Goal: Task Accomplishment & Management: Manage account settings

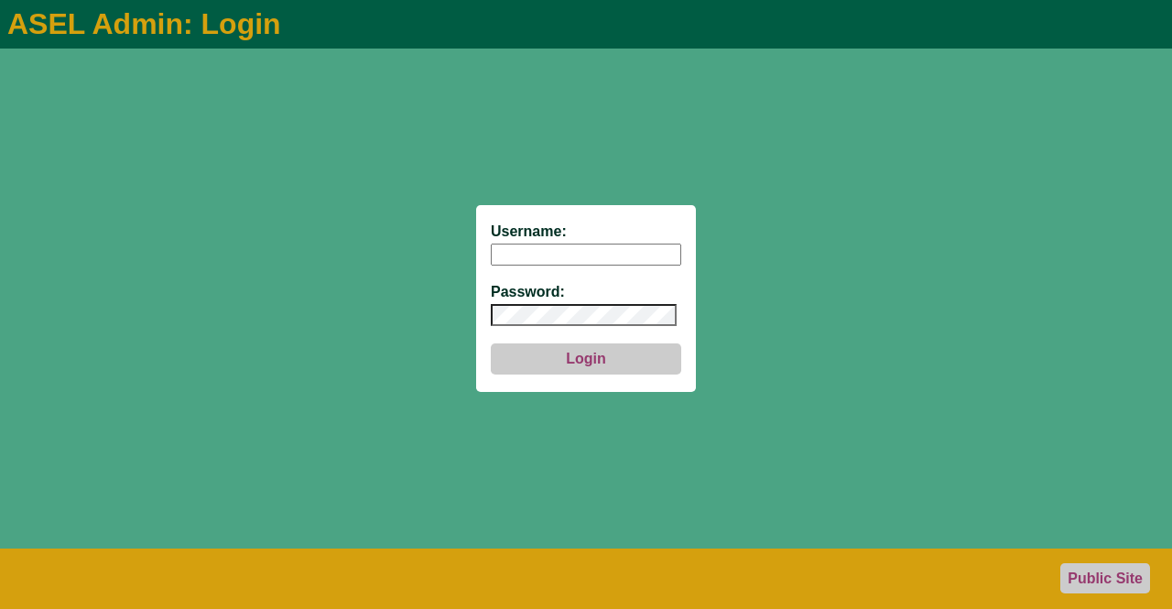
type input "aseladmin"
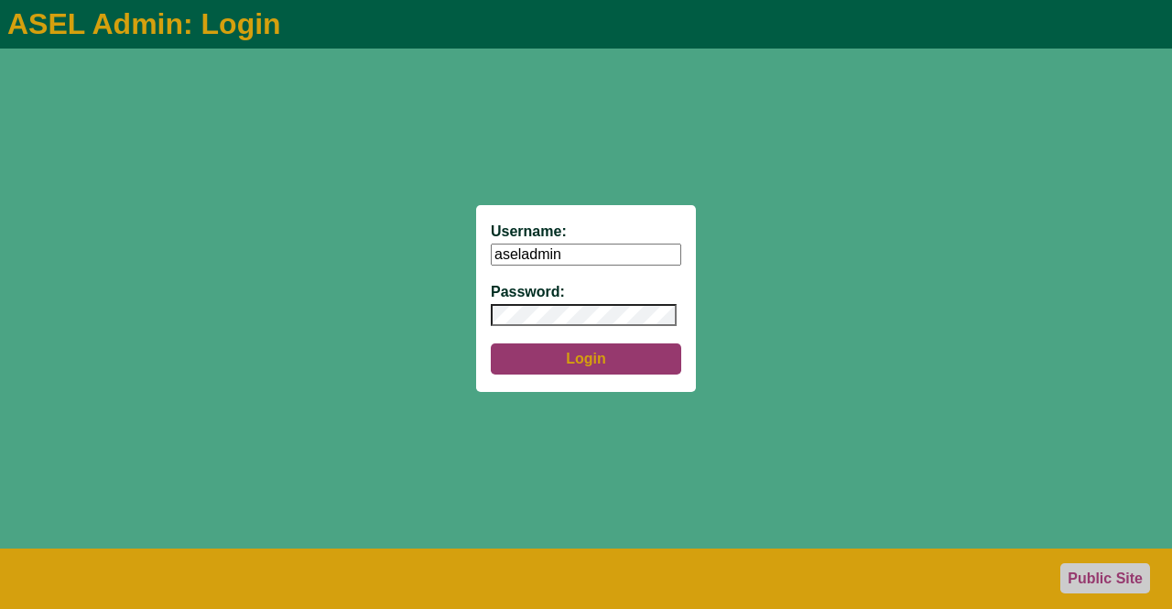
click at [608, 364] on button "Login" at bounding box center [586, 358] width 190 height 31
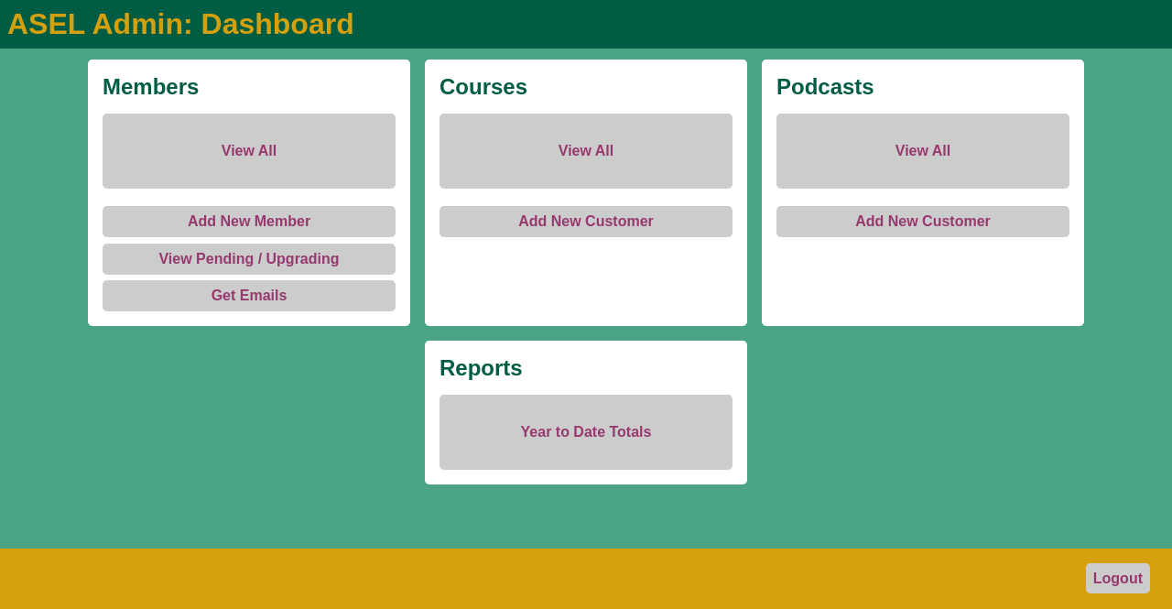
click at [265, 150] on link "View All" at bounding box center [249, 151] width 293 height 75
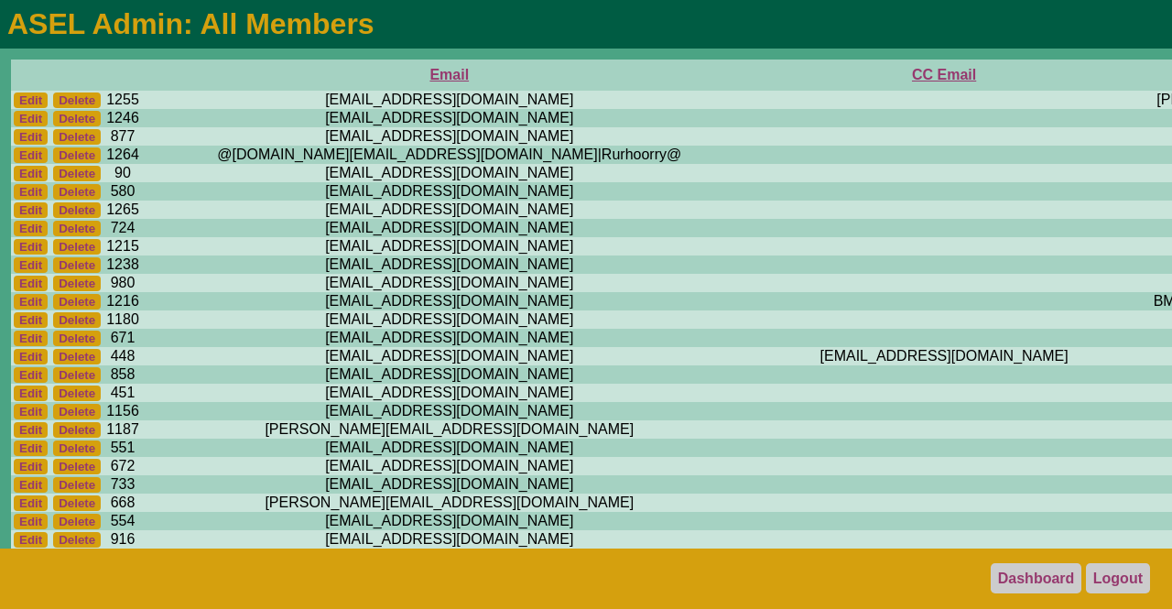
scroll to position [0, 585]
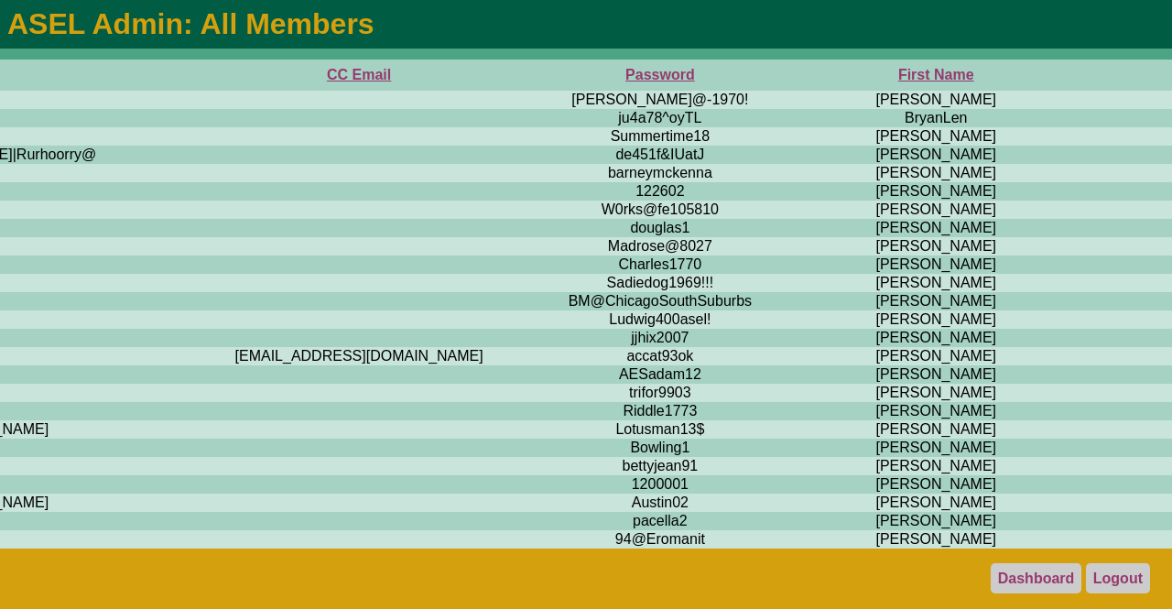
click at [774, 81] on th "First Name" at bounding box center [936, 75] width 324 height 31
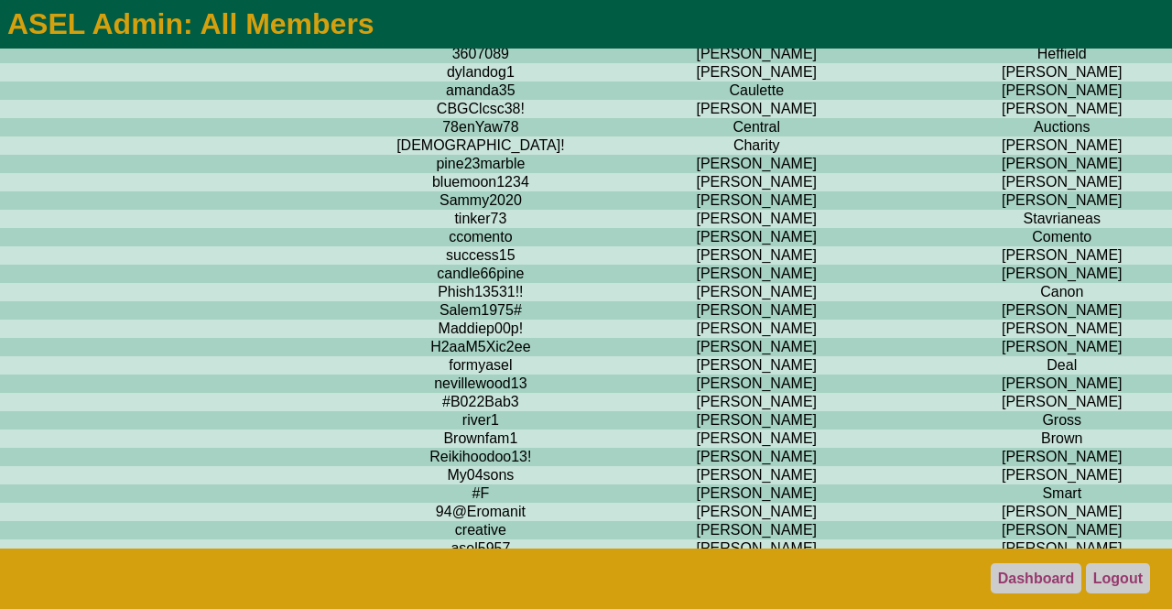
scroll to position [0, 764]
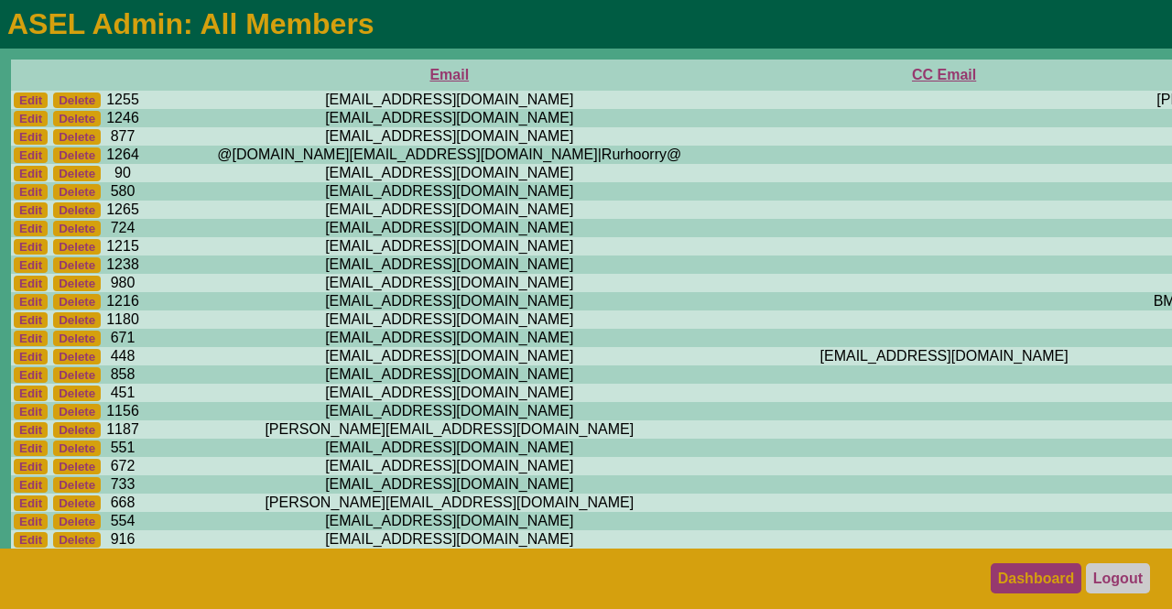
click at [1021, 577] on link "Dashboard" at bounding box center [1036, 578] width 92 height 30
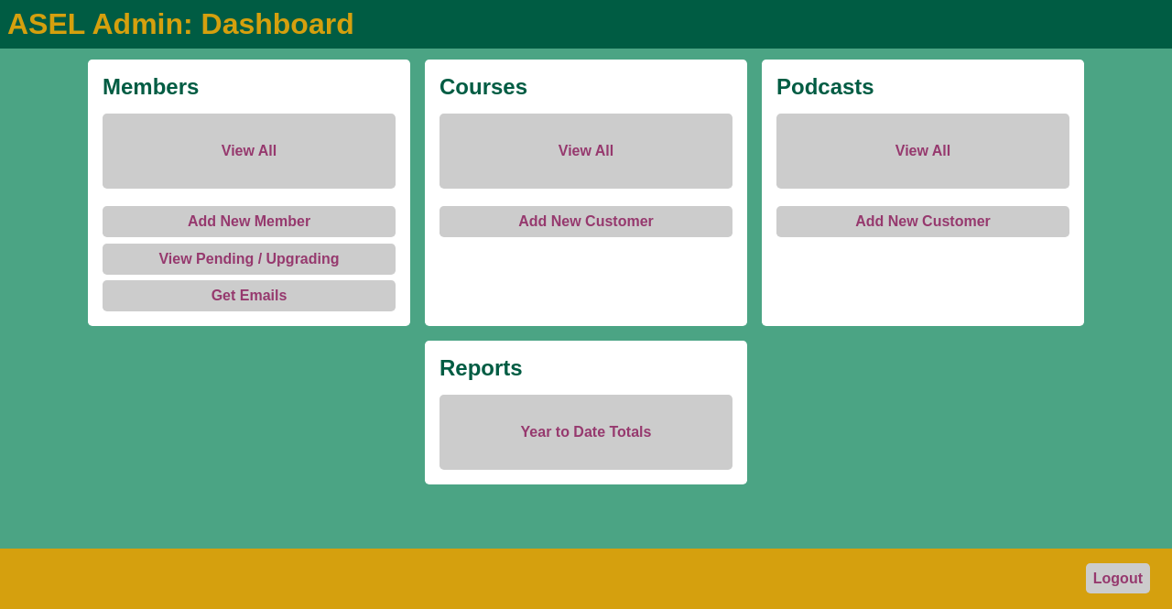
click at [594, 149] on link "View All" at bounding box center [585, 151] width 293 height 75
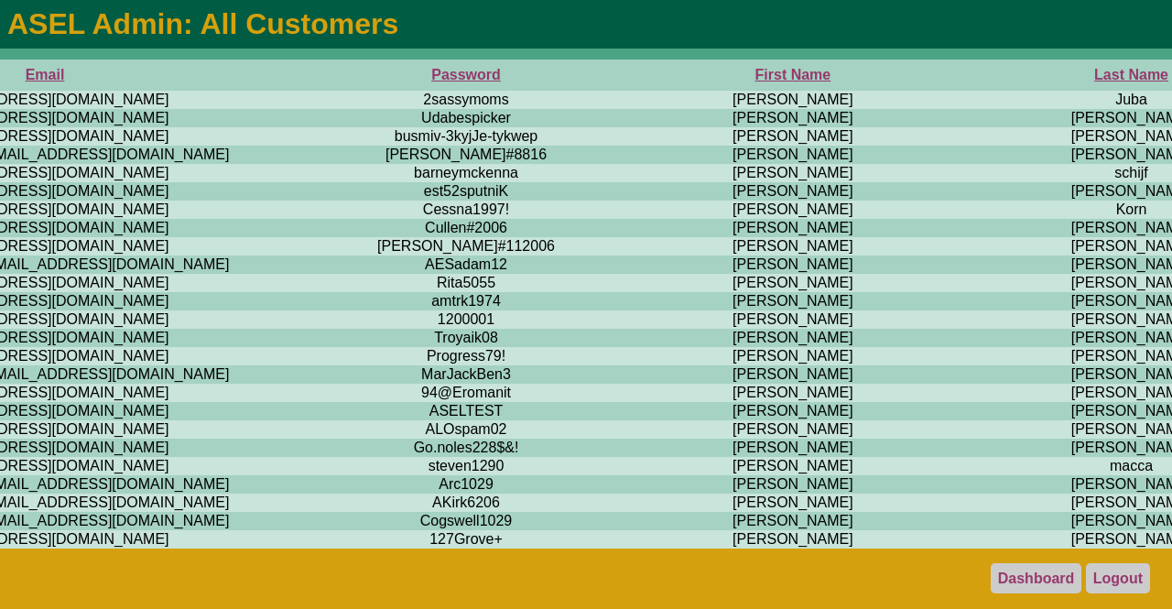
scroll to position [0, 510]
click at [579, 78] on th "First Name" at bounding box center [792, 75] width 427 height 31
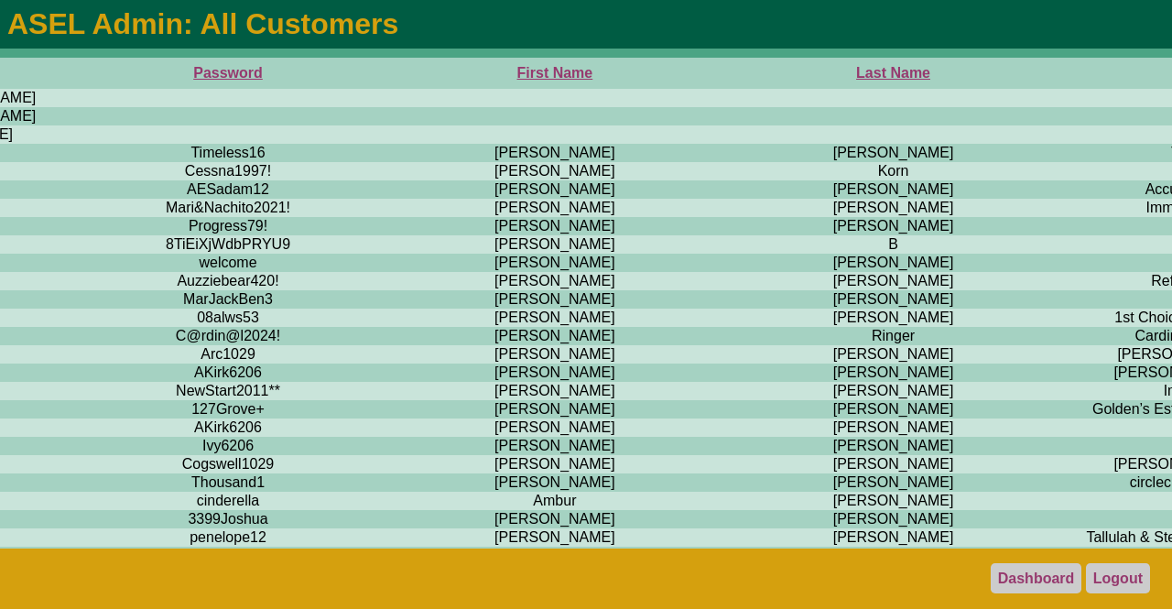
scroll to position [3, 762]
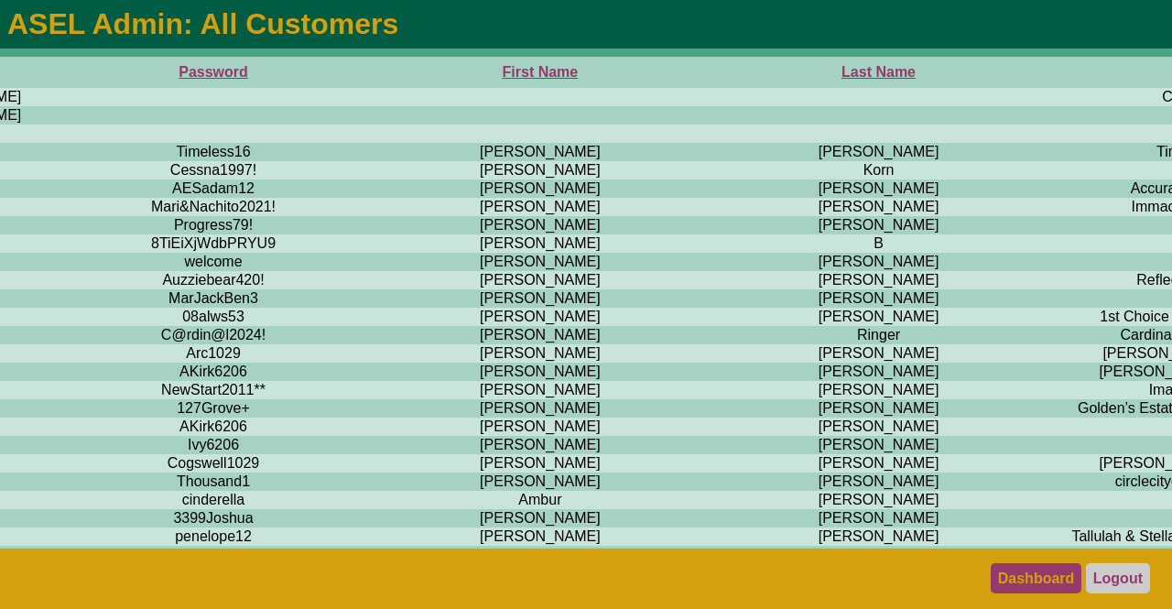
click at [1034, 577] on link "Dashboard" at bounding box center [1036, 578] width 92 height 30
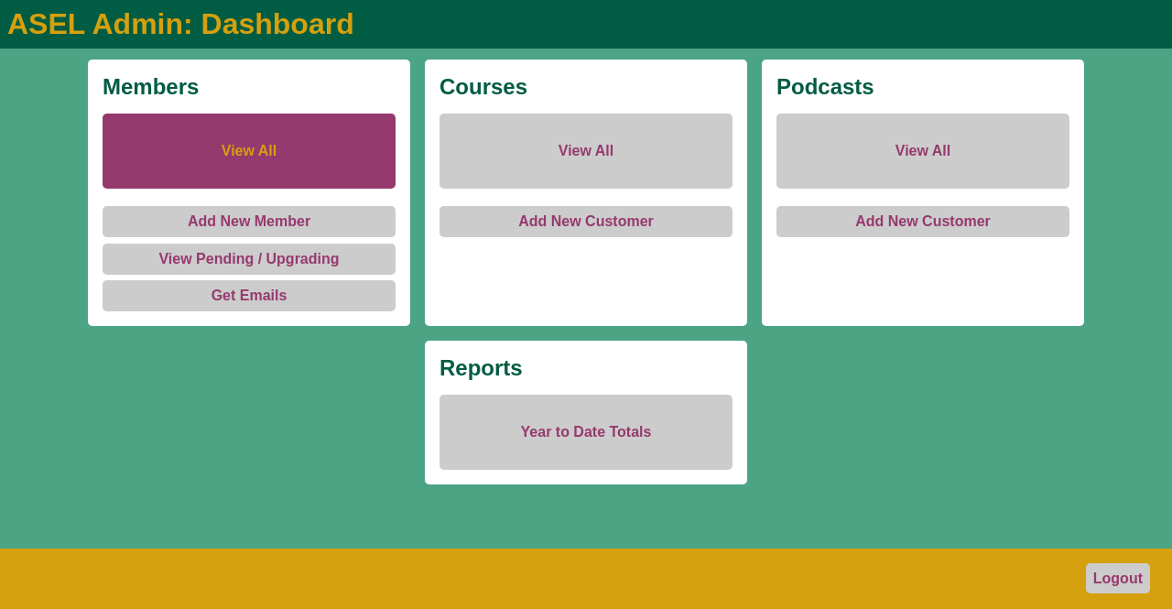
click at [254, 138] on link "View All" at bounding box center [249, 151] width 293 height 75
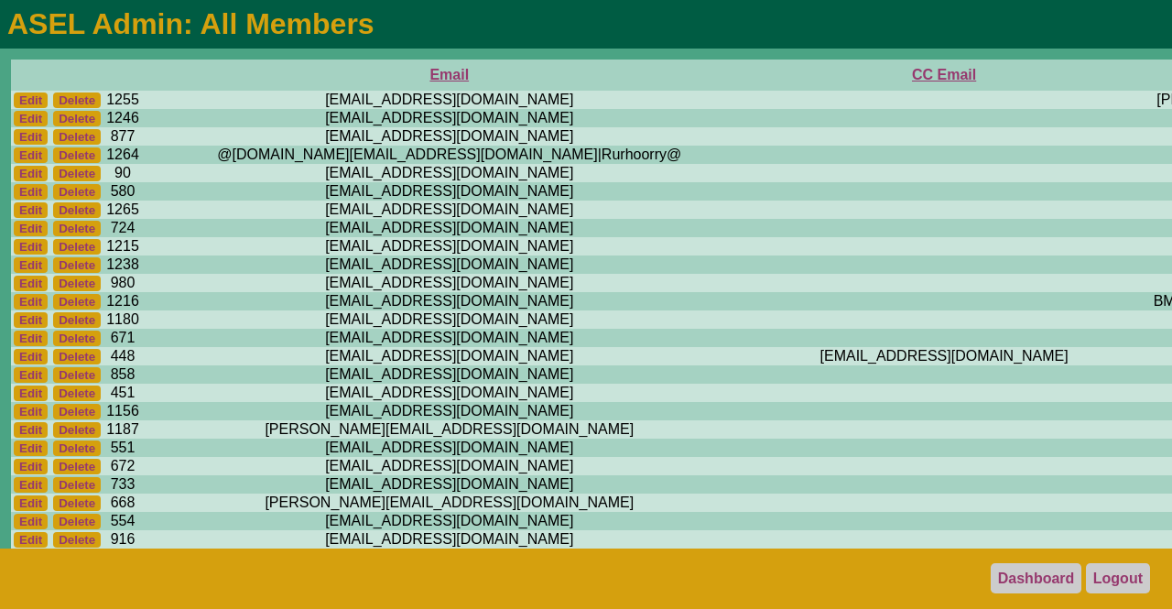
scroll to position [0, 864]
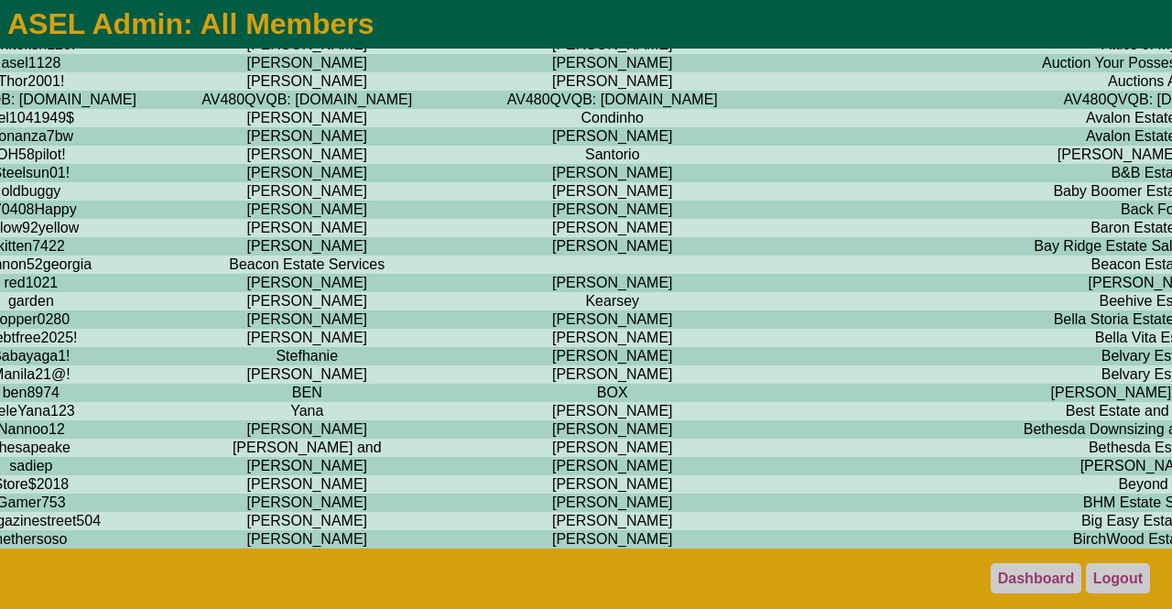
scroll to position [1997, 1214]
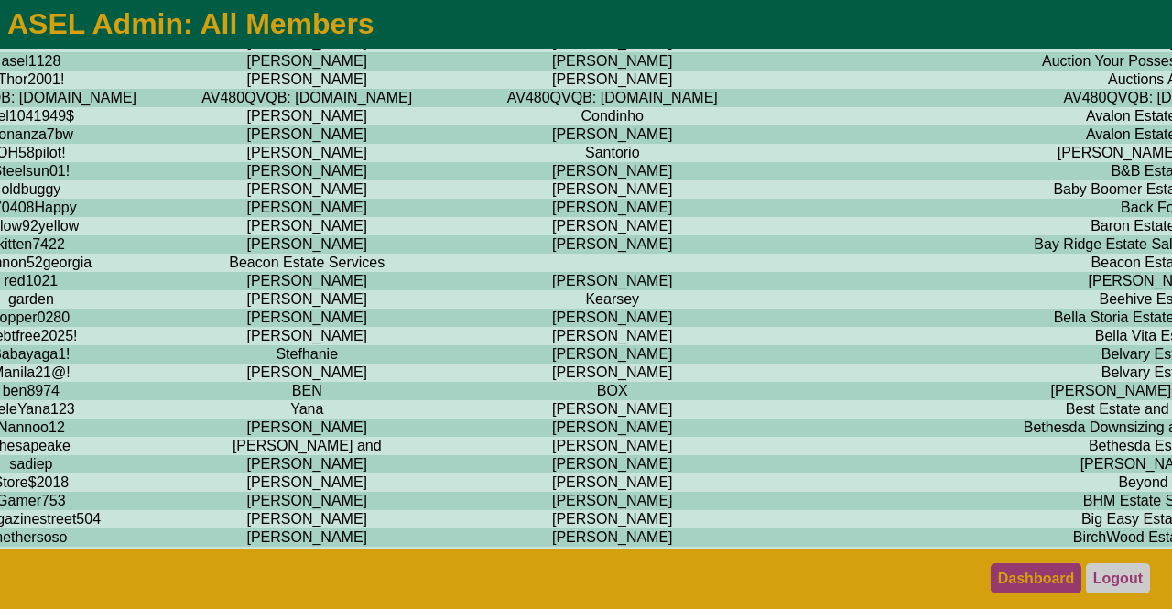
click at [1026, 580] on link "Dashboard" at bounding box center [1036, 578] width 92 height 30
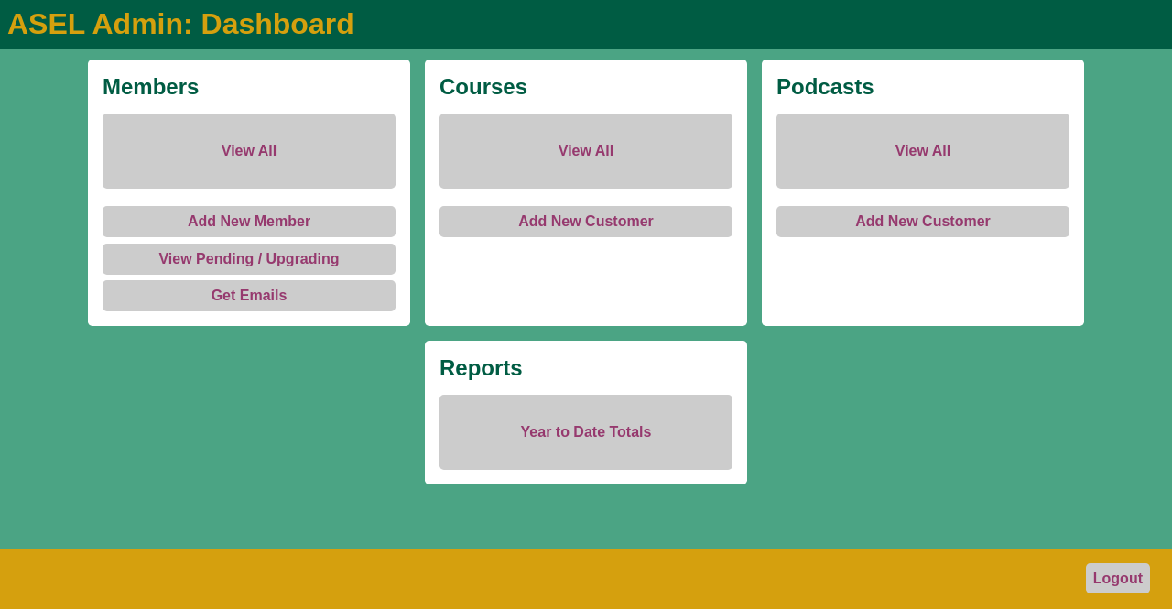
click at [574, 144] on link "View All" at bounding box center [585, 151] width 293 height 75
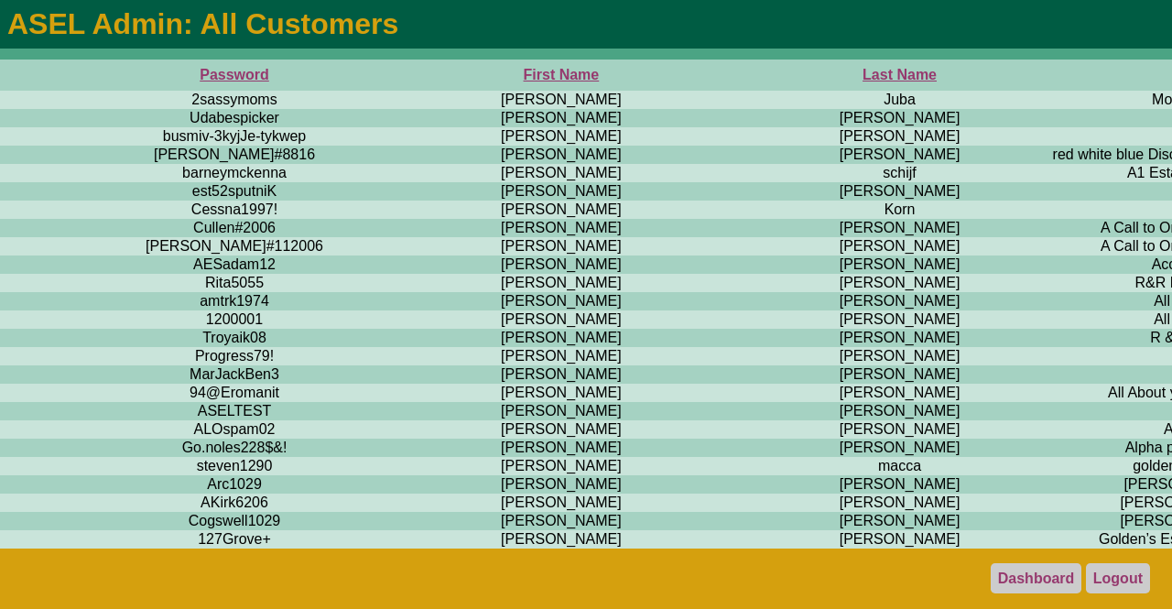
scroll to position [0, 741]
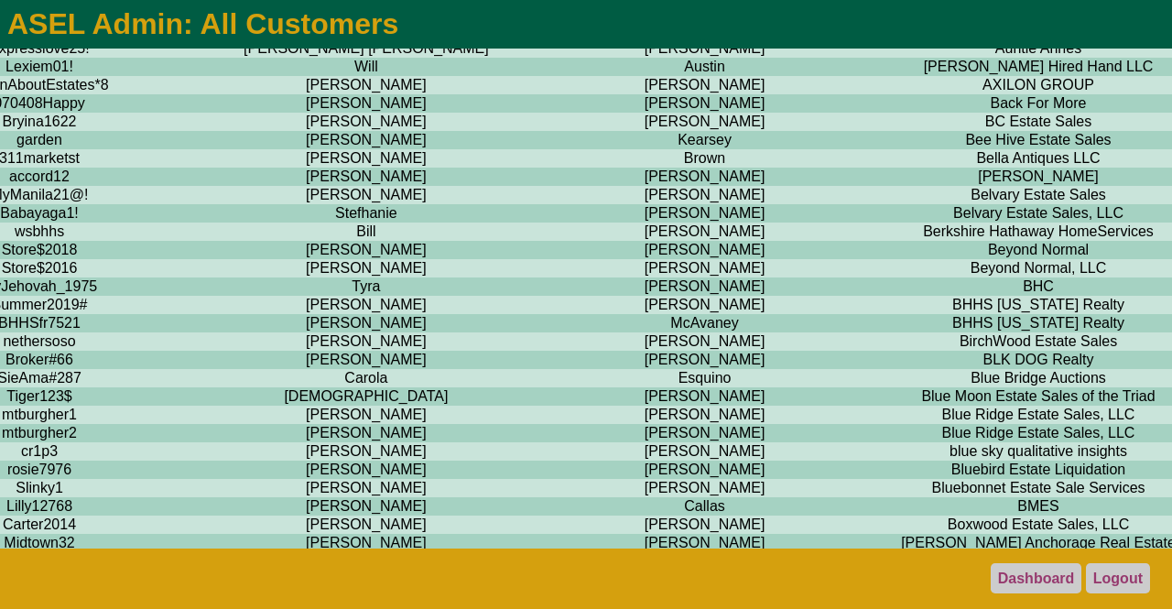
scroll to position [4777, 936]
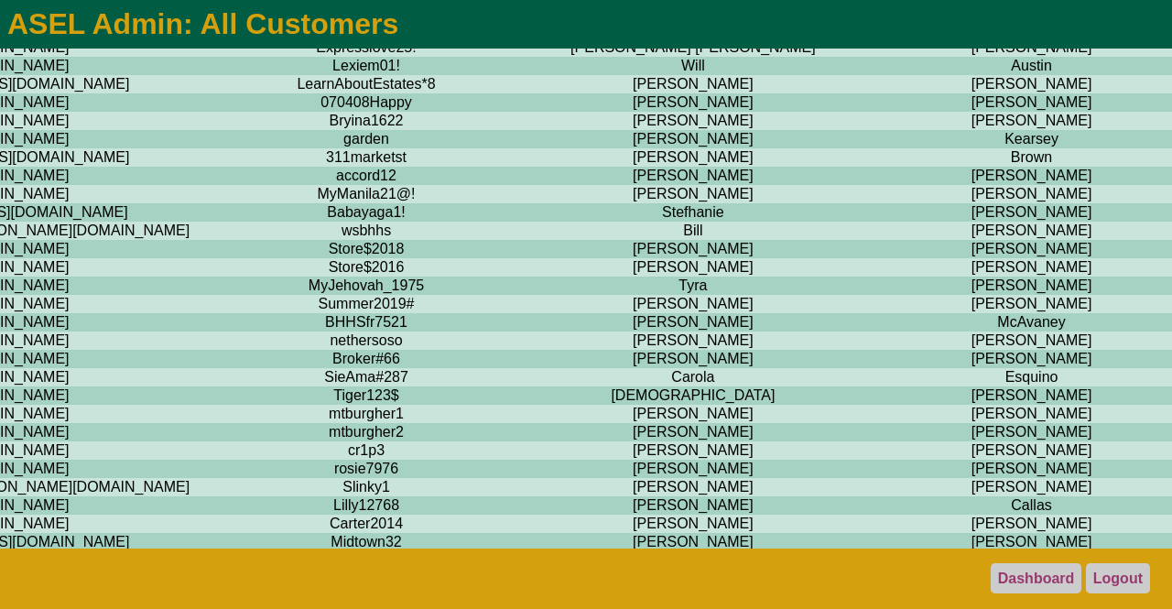
scroll to position [4777, 611]
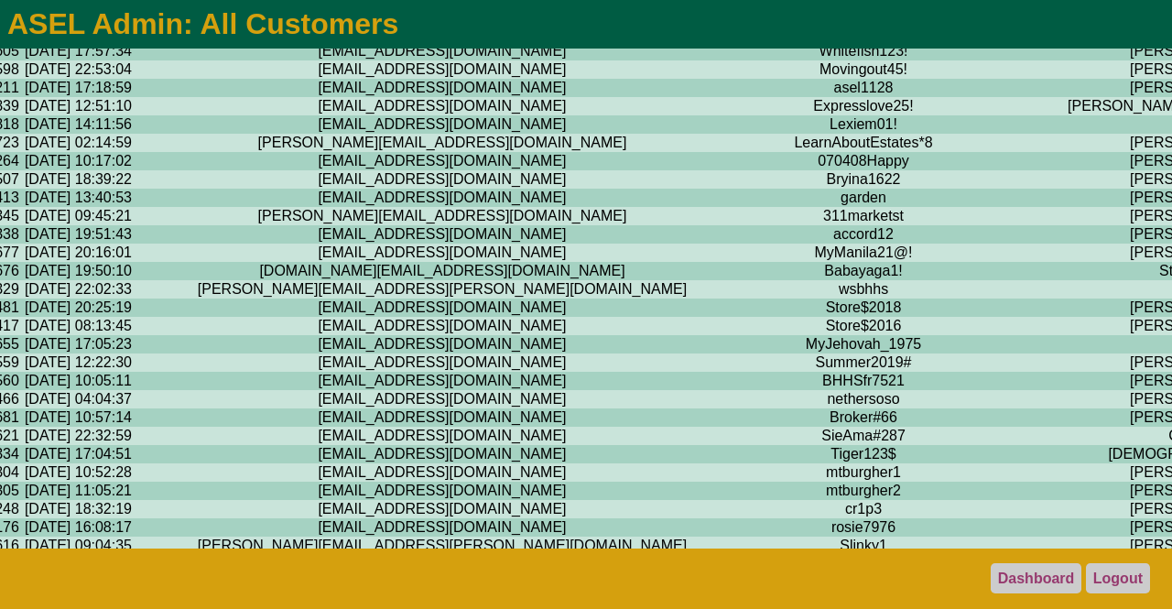
scroll to position [4718, 114]
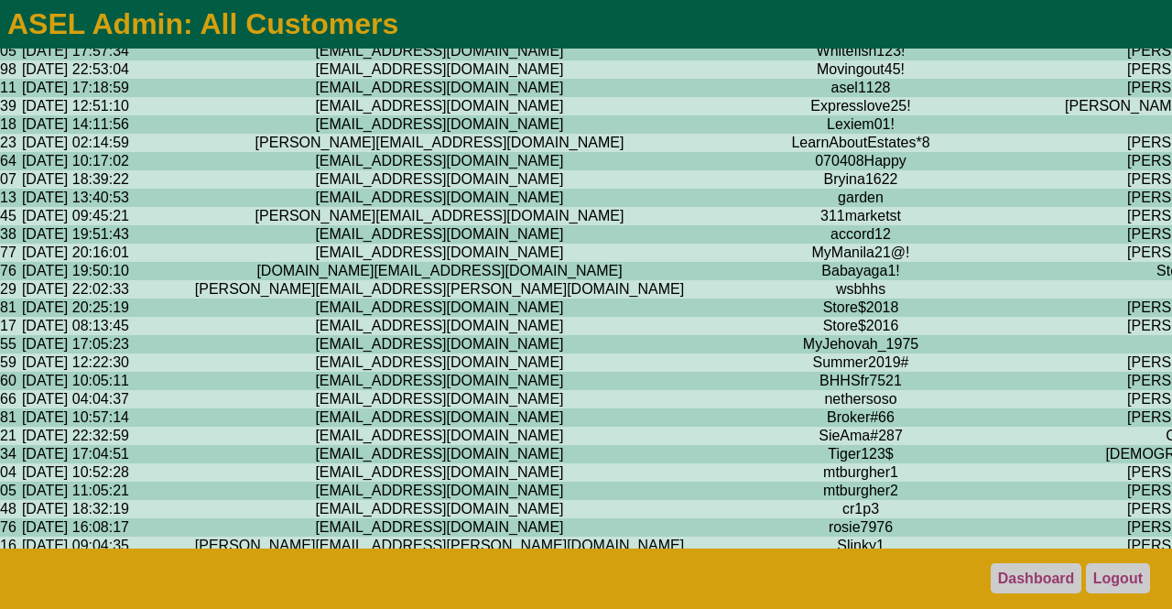
drag, startPoint x: 409, startPoint y: 205, endPoint x: 207, endPoint y: 208, distance: 202.3
copy td "Monicab@atheniasales.com"
drag, startPoint x: 611, startPoint y: 202, endPoint x: 454, endPoint y: 213, distance: 157.8
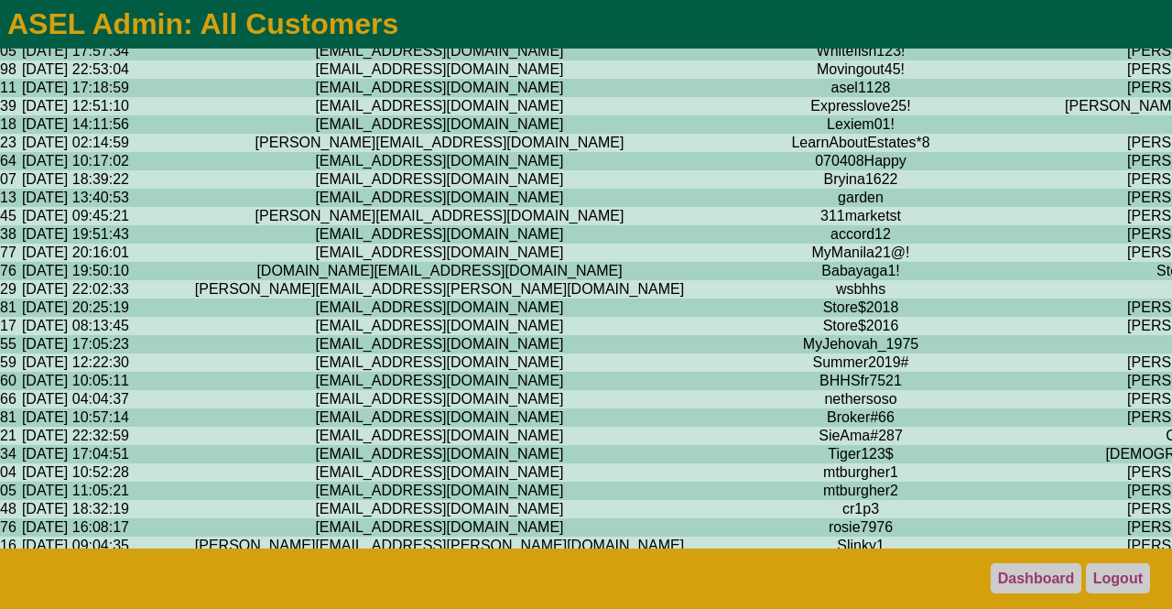
copy tr "Nevillegoddard801"
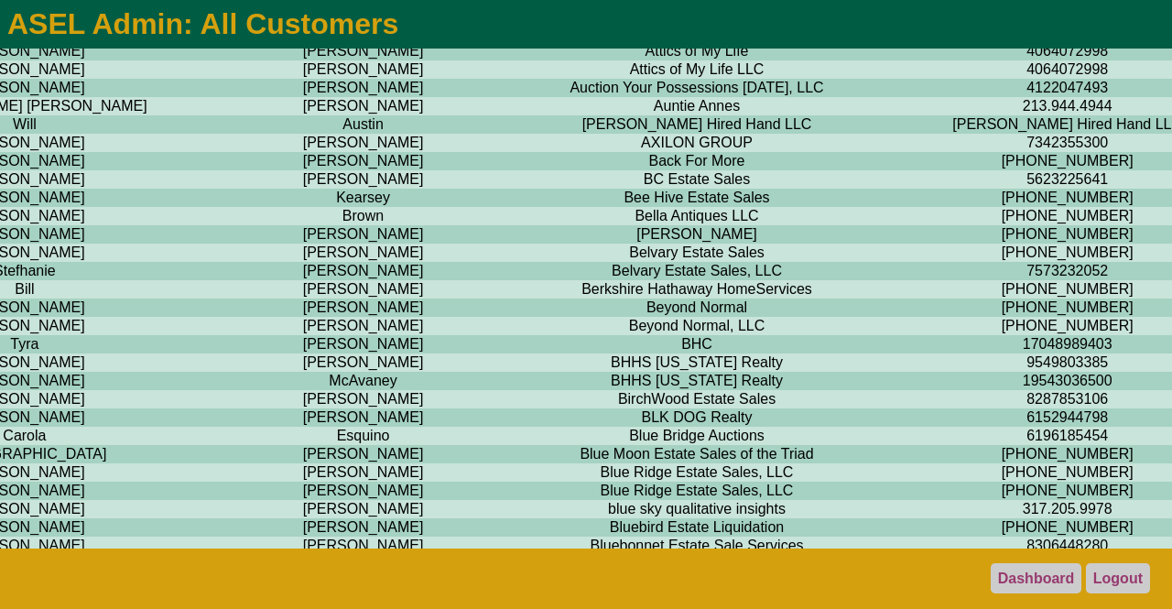
scroll to position [4718, 1283]
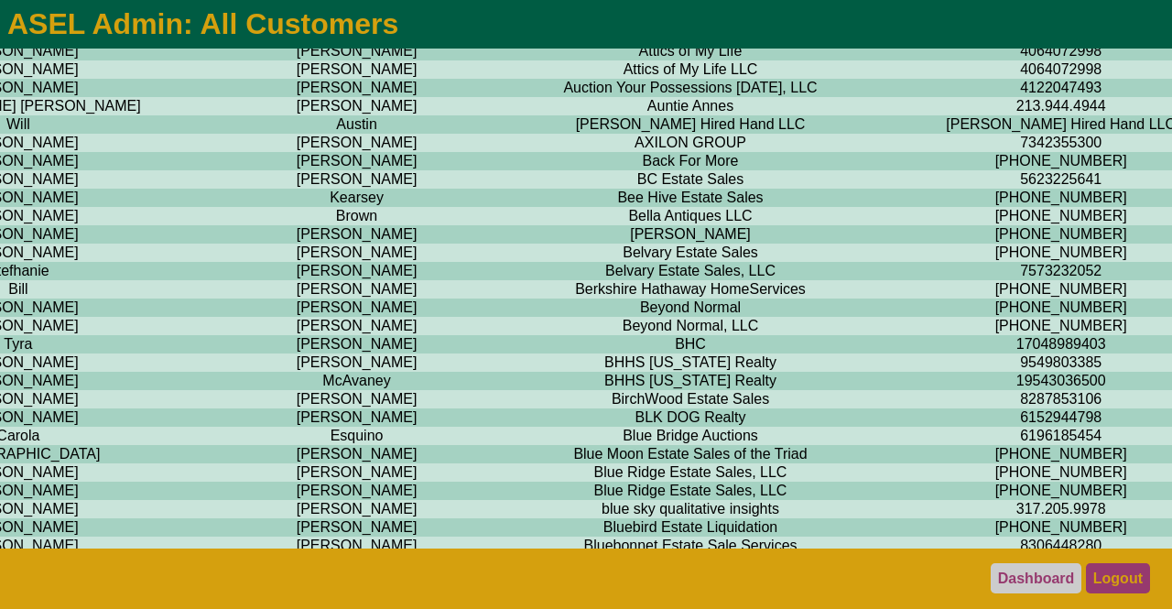
click at [1113, 579] on link "Logout" at bounding box center [1118, 578] width 64 height 30
